Goal: Information Seeking & Learning: Learn about a topic

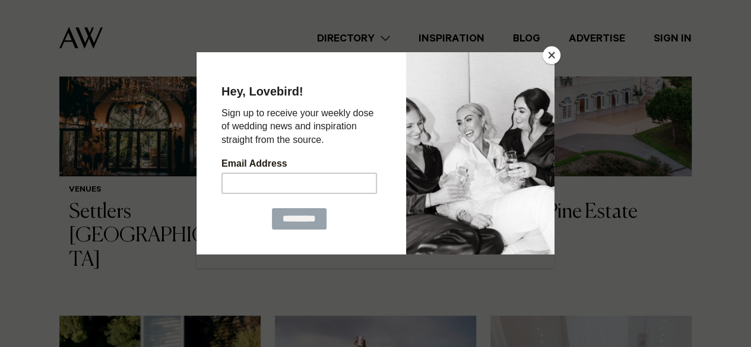
click at [549, 56] on button "Close" at bounding box center [552, 55] width 18 height 18
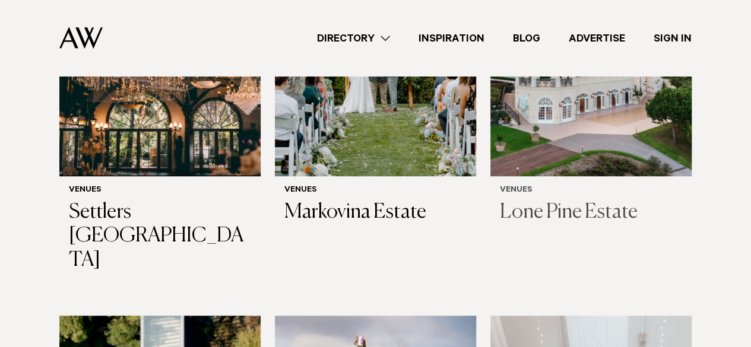
click at [576, 201] on h3 "Lone Pine Estate" at bounding box center [591, 213] width 182 height 24
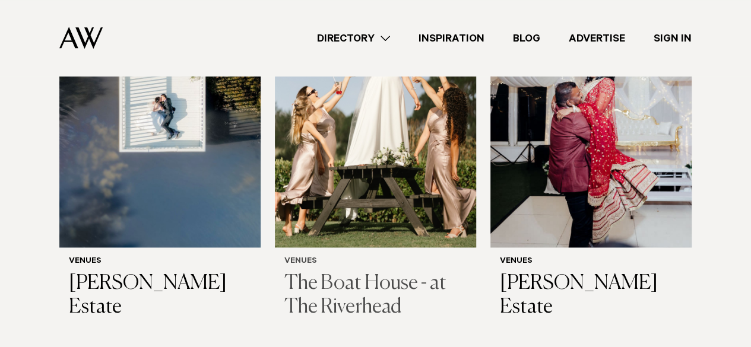
scroll to position [721, 0]
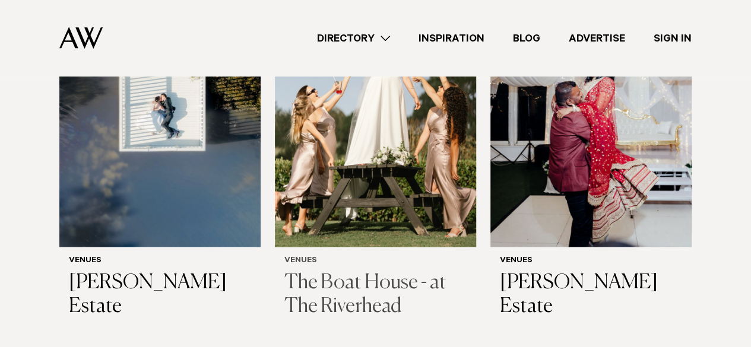
click at [386, 275] on h3 "The Boat House - at The Riverhead" at bounding box center [375, 295] width 182 height 49
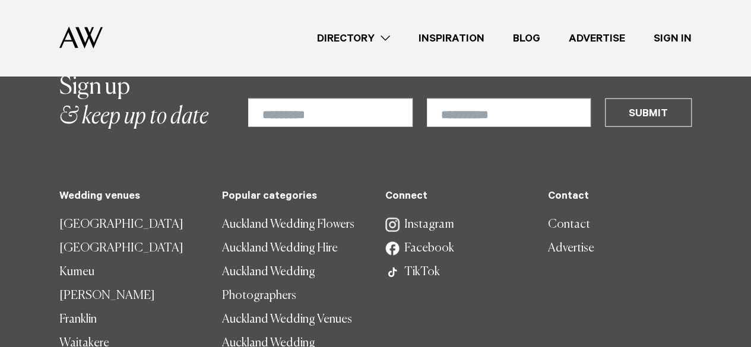
scroll to position [1512, 0]
click at [297, 236] on link "Auckland Wedding Hire" at bounding box center [294, 248] width 144 height 24
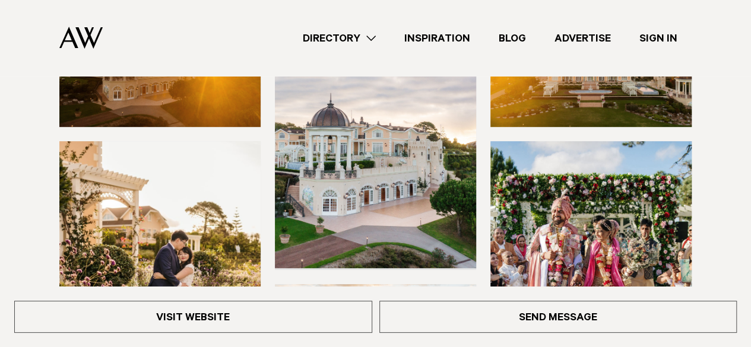
scroll to position [217, 0]
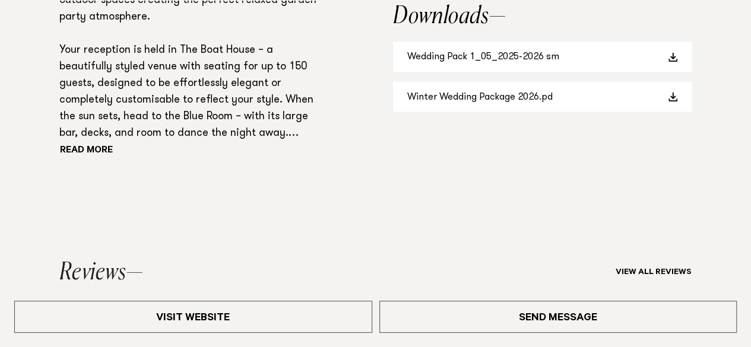
scroll to position [1049, 0]
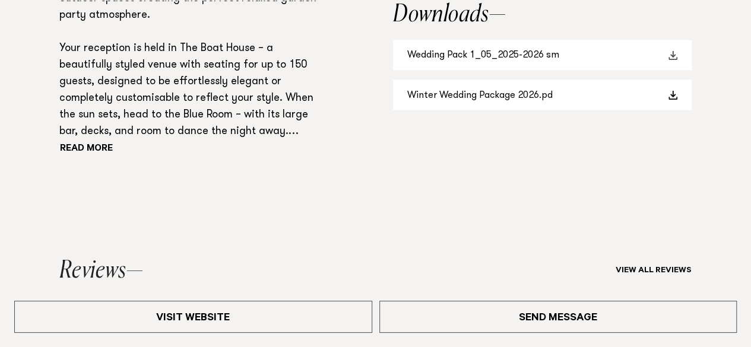
click at [543, 52] on link "Wedding Pack 1_05_2025-2026 sm" at bounding box center [542, 55] width 299 height 30
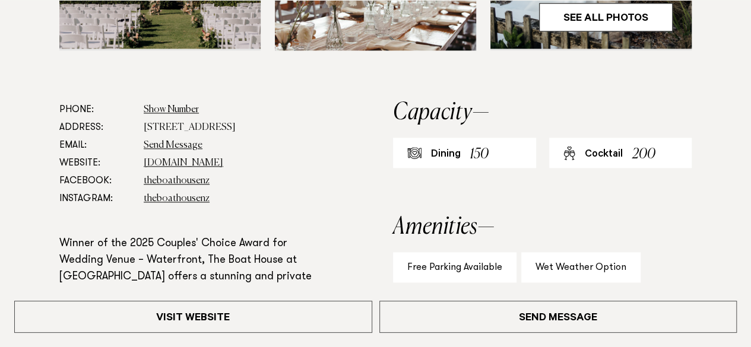
scroll to position [681, 0]
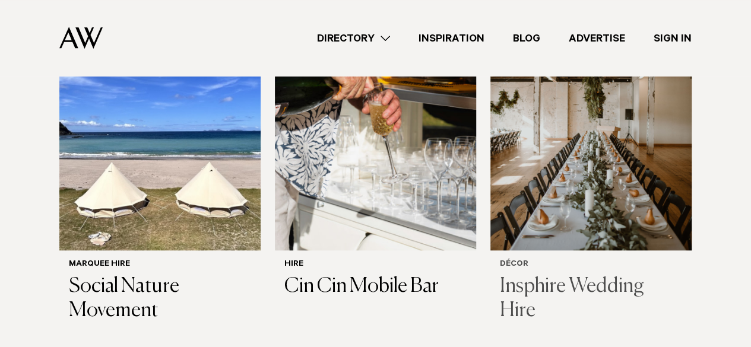
scroll to position [454, 0]
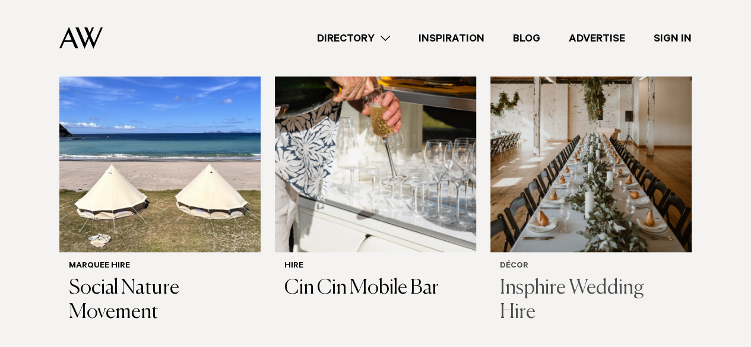
click at [581, 284] on h3 "Insphire Wedding Hire" at bounding box center [591, 301] width 182 height 49
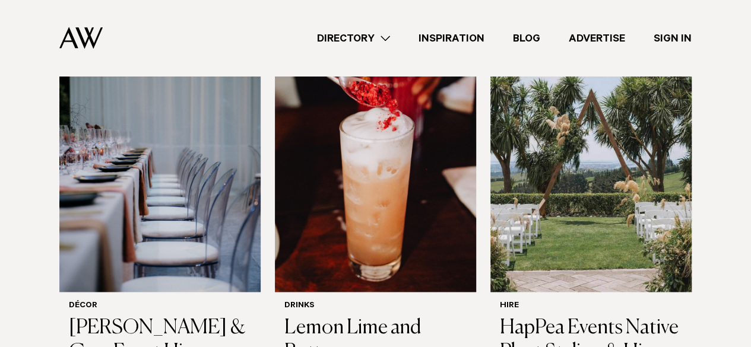
scroll to position [800, 0]
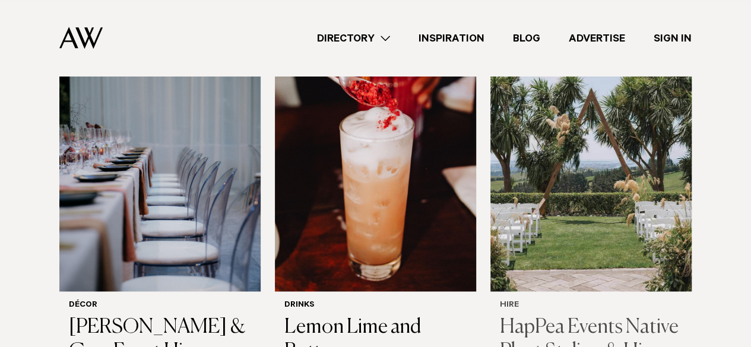
click at [524, 186] on img at bounding box center [590, 156] width 201 height 270
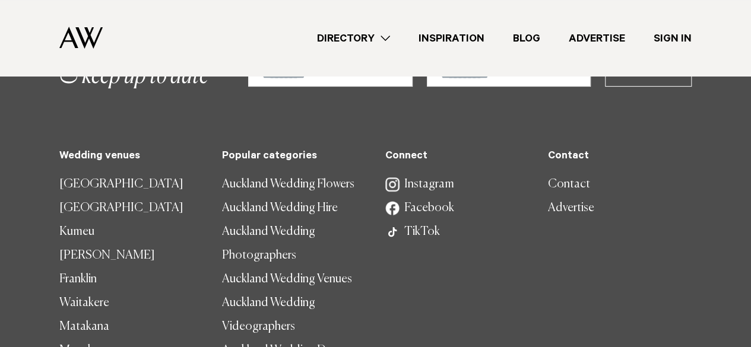
scroll to position [2432, 0]
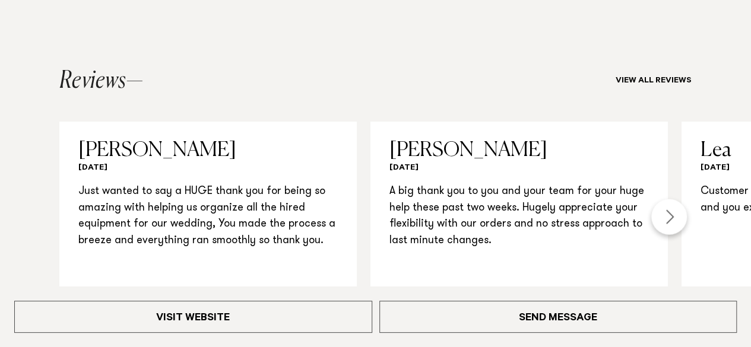
scroll to position [1161, 0]
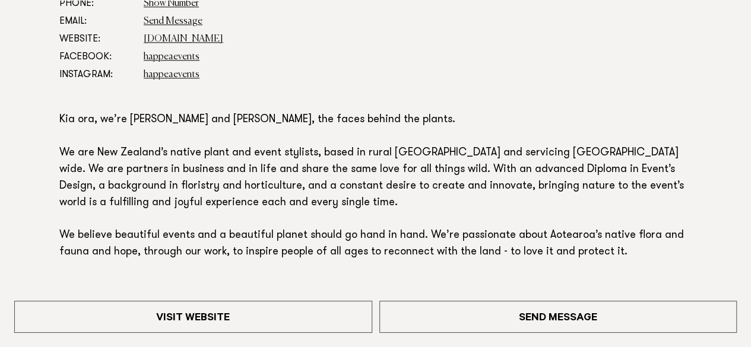
scroll to position [728, 0]
